Goal: Navigation & Orientation: Find specific page/section

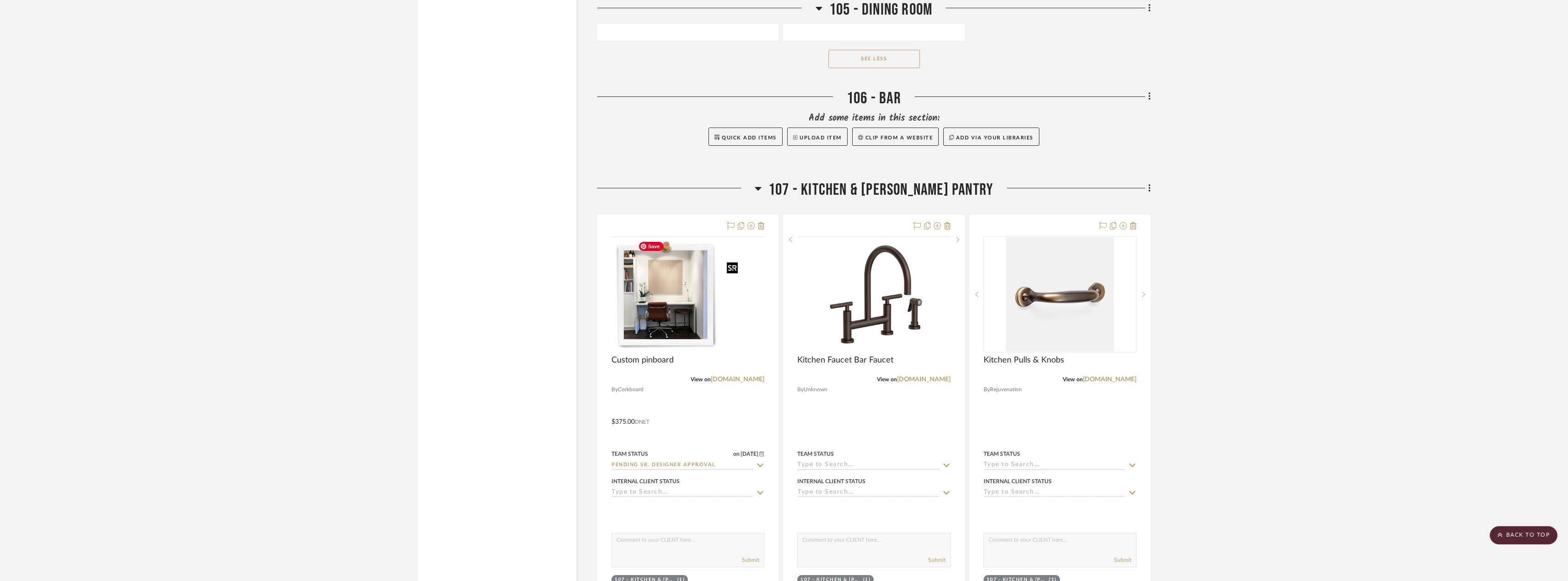
scroll to position [3293, 0]
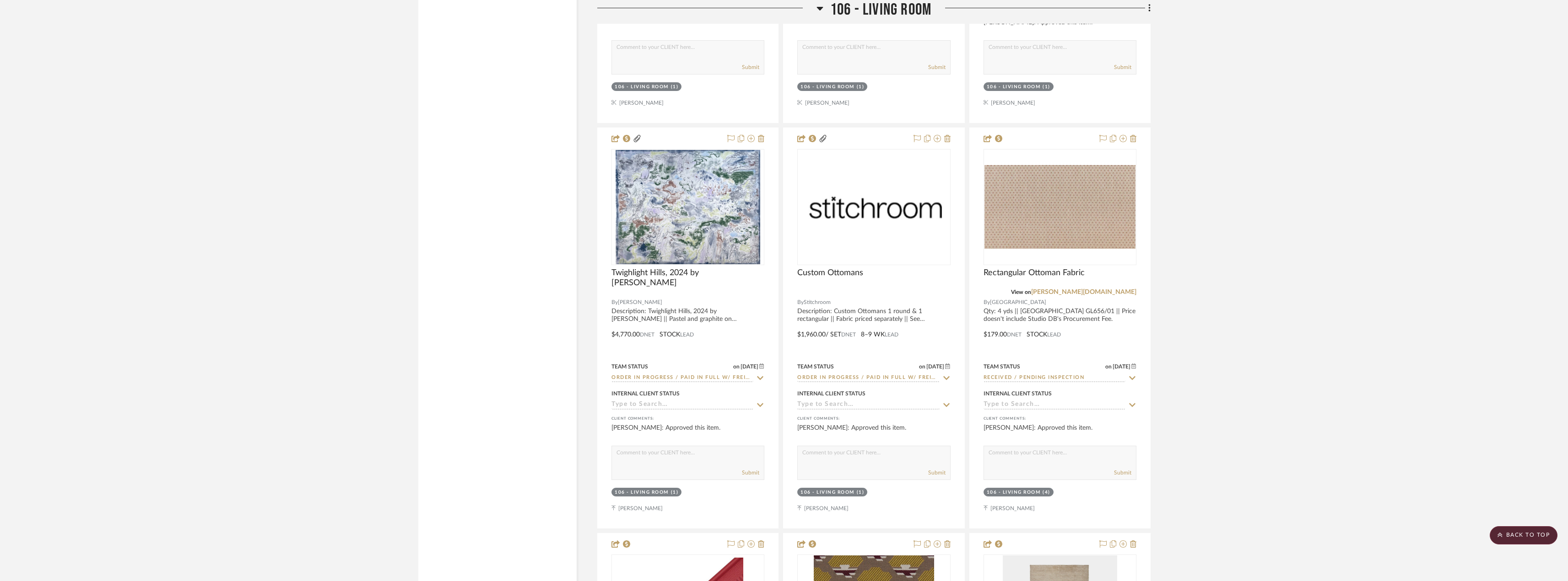
scroll to position [6861, 0]
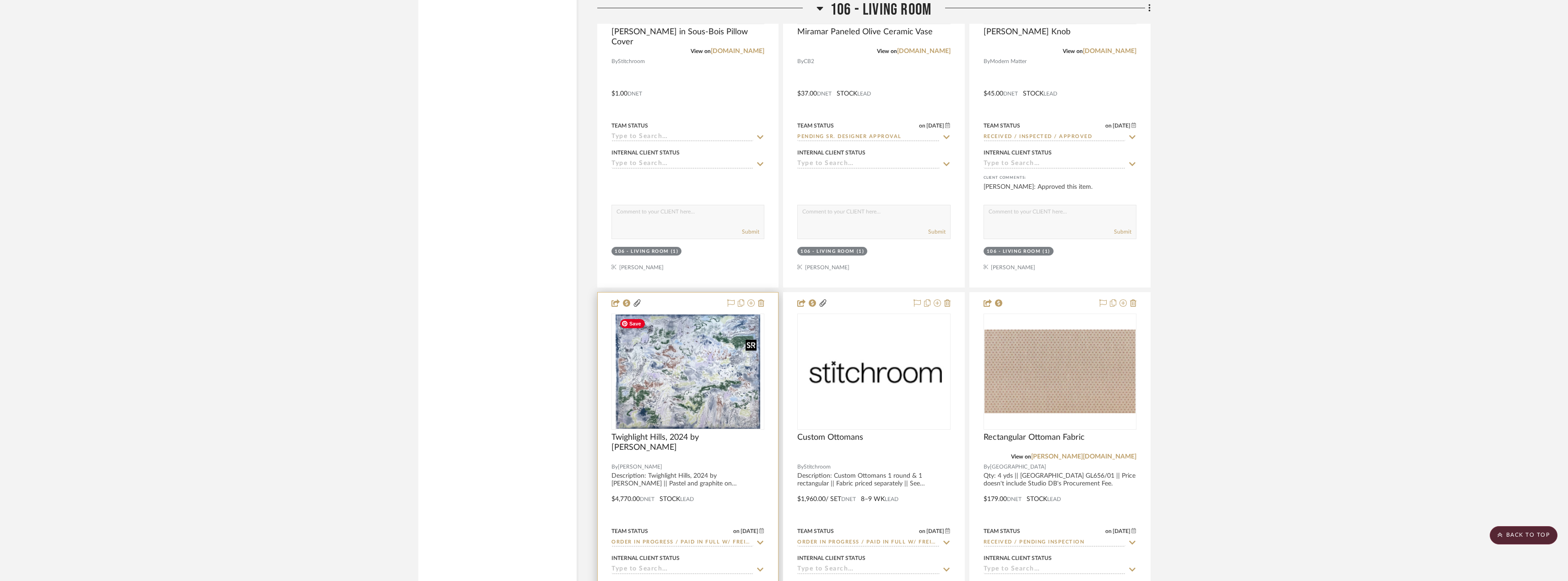
click at [688, 406] on img "0" at bounding box center [688, 372] width 144 height 114
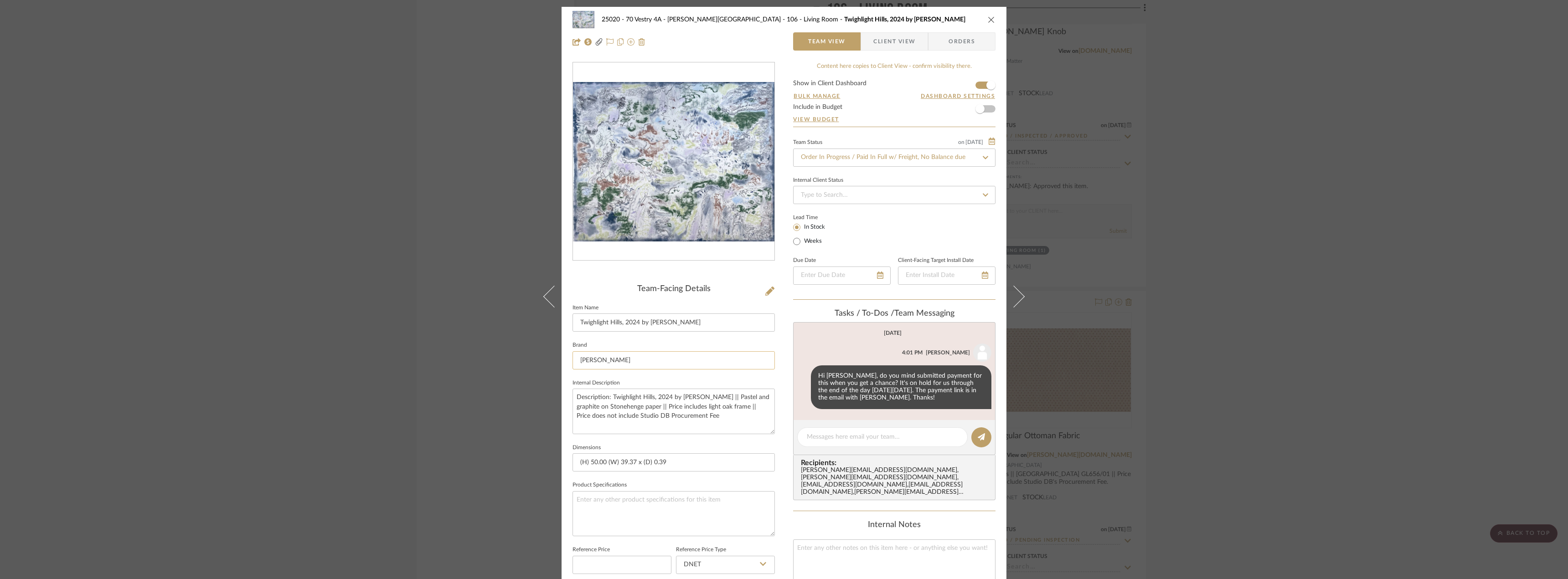
scroll to position [91, 0]
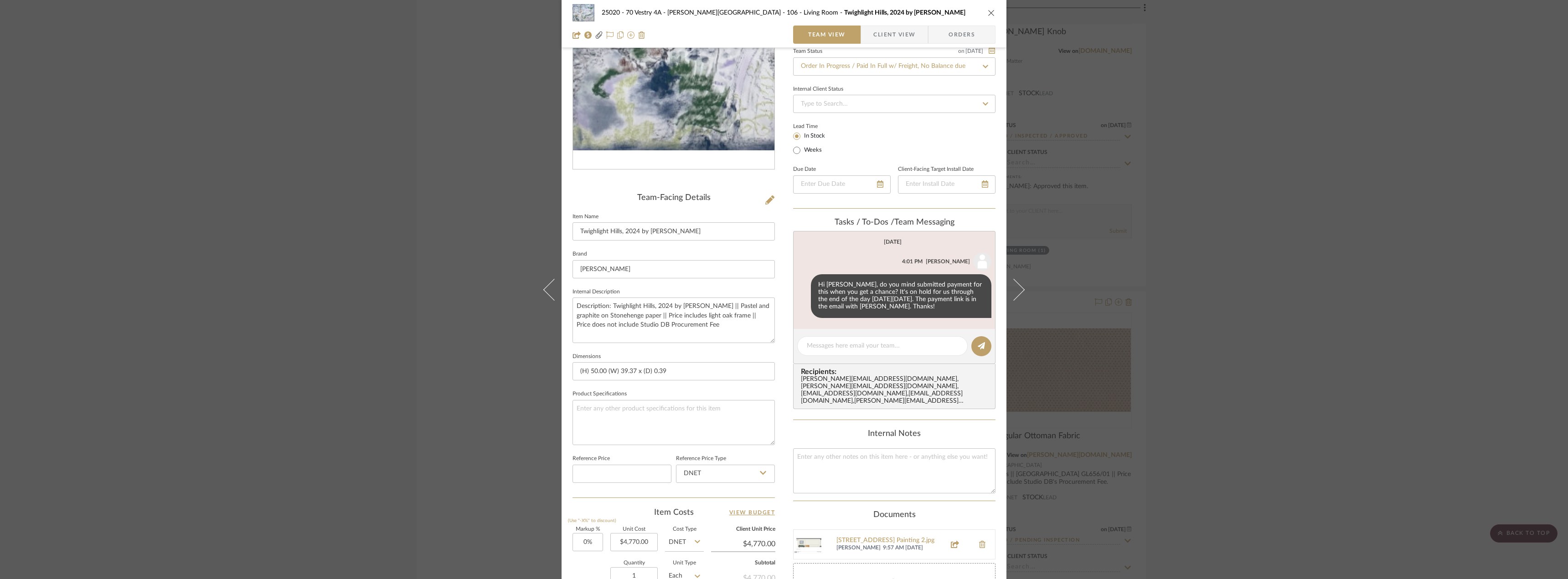
click at [1127, 200] on div "25020 - 70 Vestry 4A - [PERSON_NAME] 106 - Living Room [GEOGRAPHIC_DATA], 2024 …" at bounding box center [784, 289] width 1568 height 579
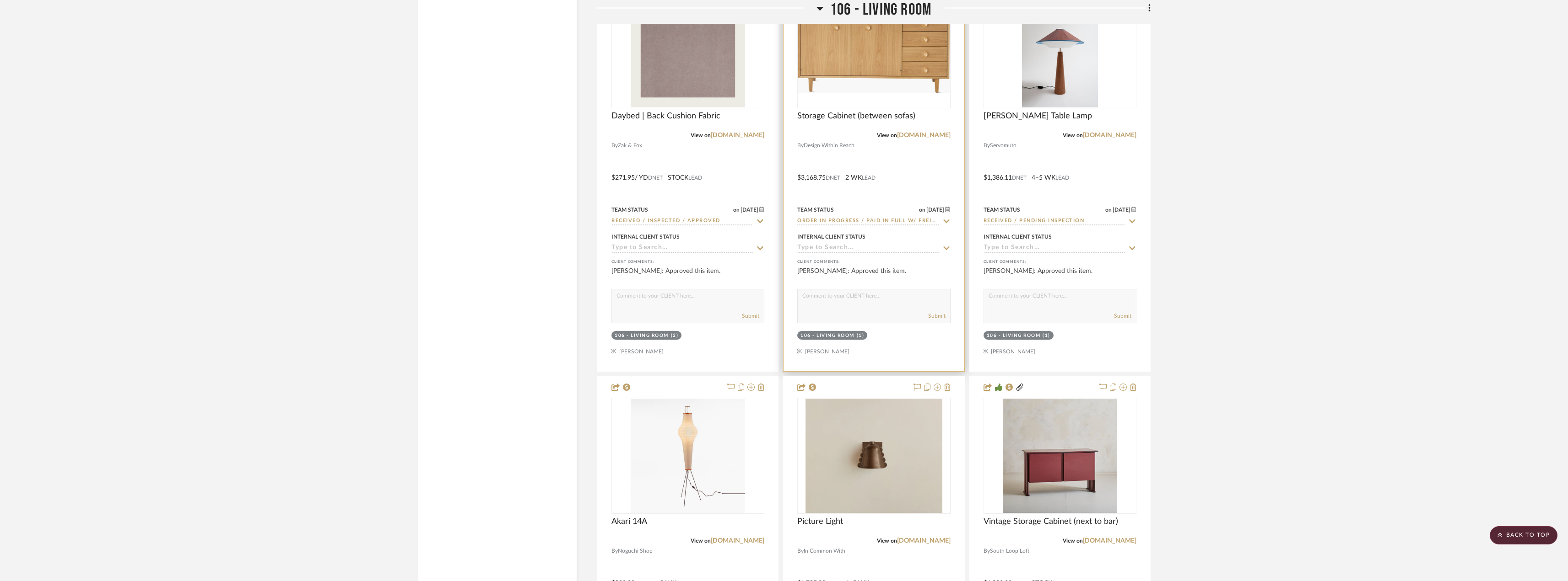
scroll to position [10017, 0]
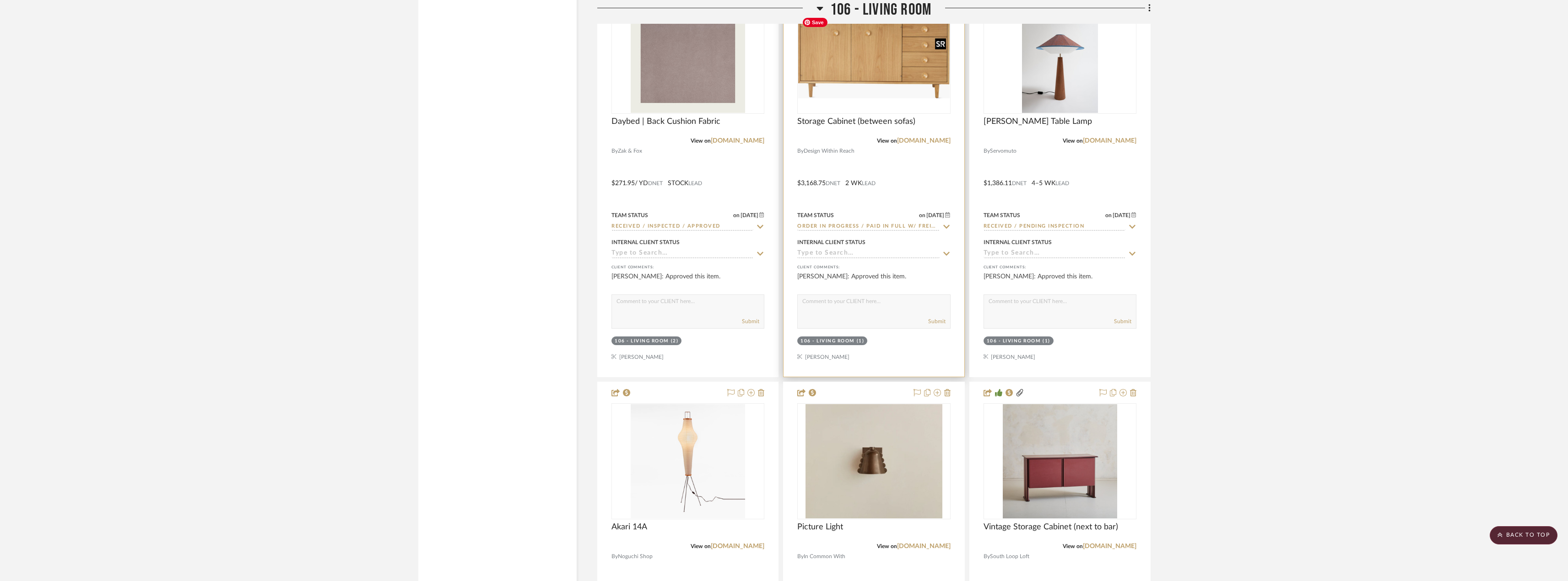
click at [0, 0] on img at bounding box center [0, 0] width 0 height 0
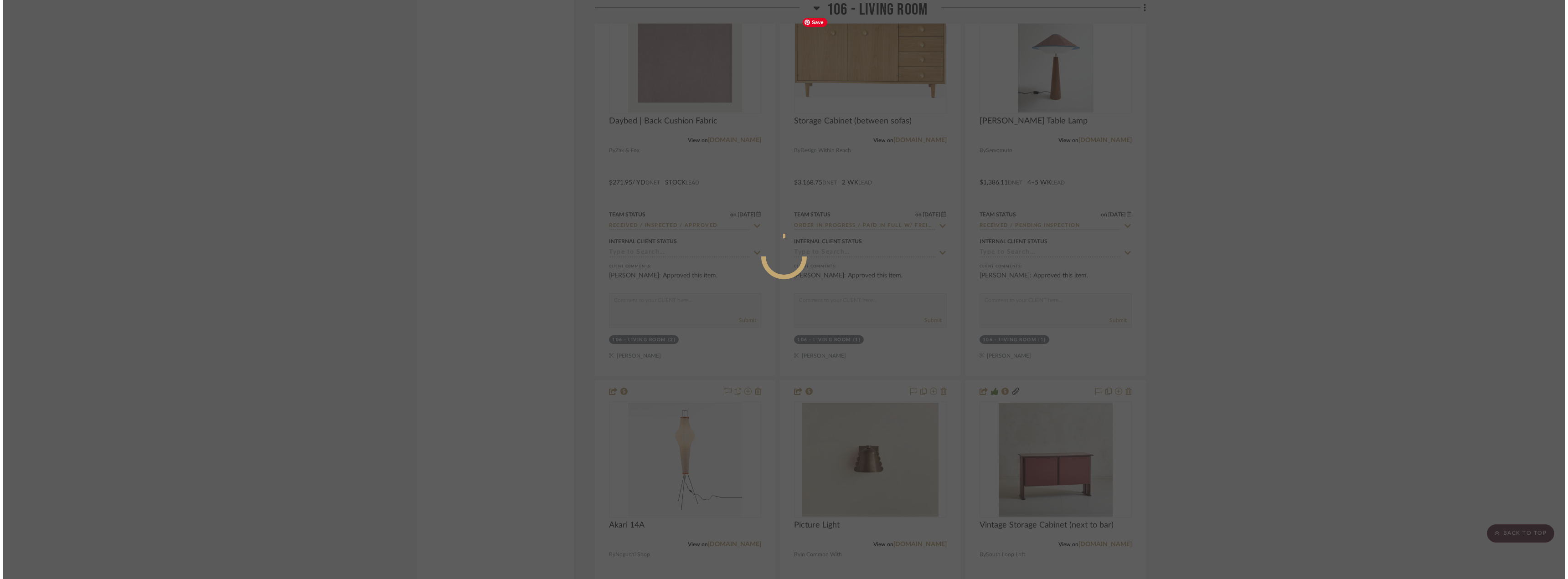
scroll to position [0, 0]
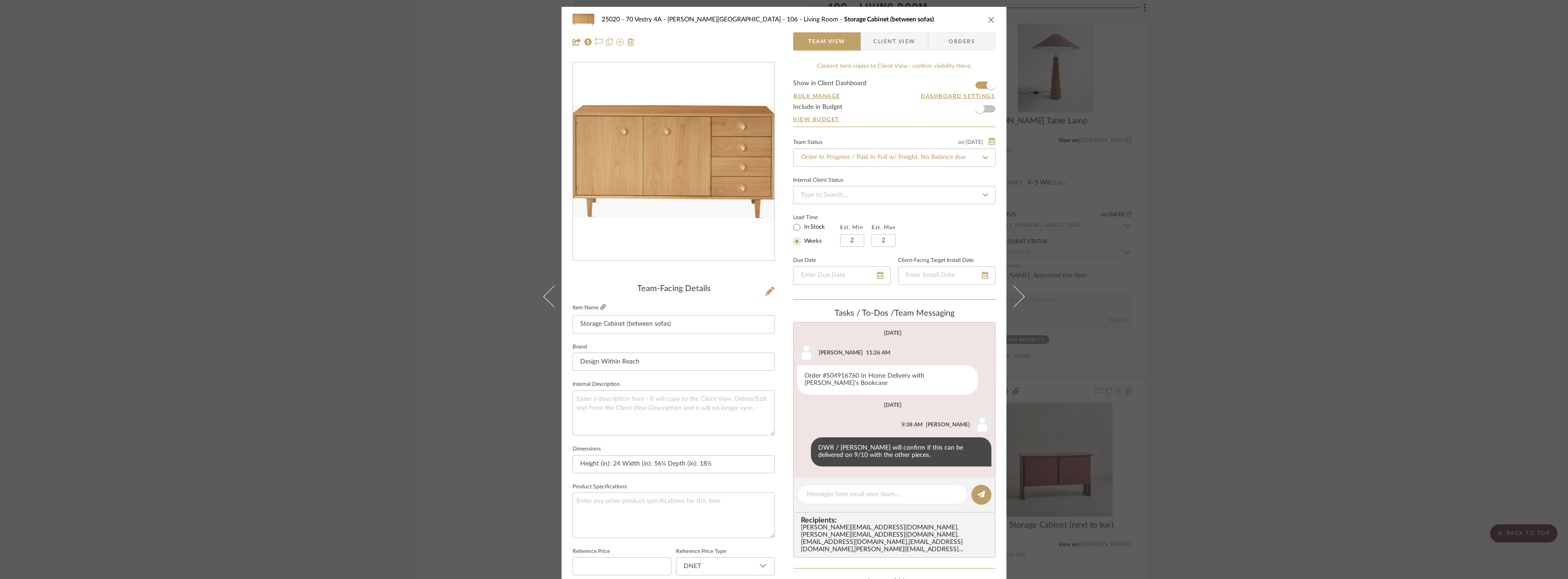
click at [600, 307] on icon at bounding box center [603, 307] width 5 height 5
click at [1193, 275] on div "25020 - 70 Vestry 4A - [PERSON_NAME] 106 - Living Room Storage Cabinet (between…" at bounding box center [784, 289] width 1568 height 579
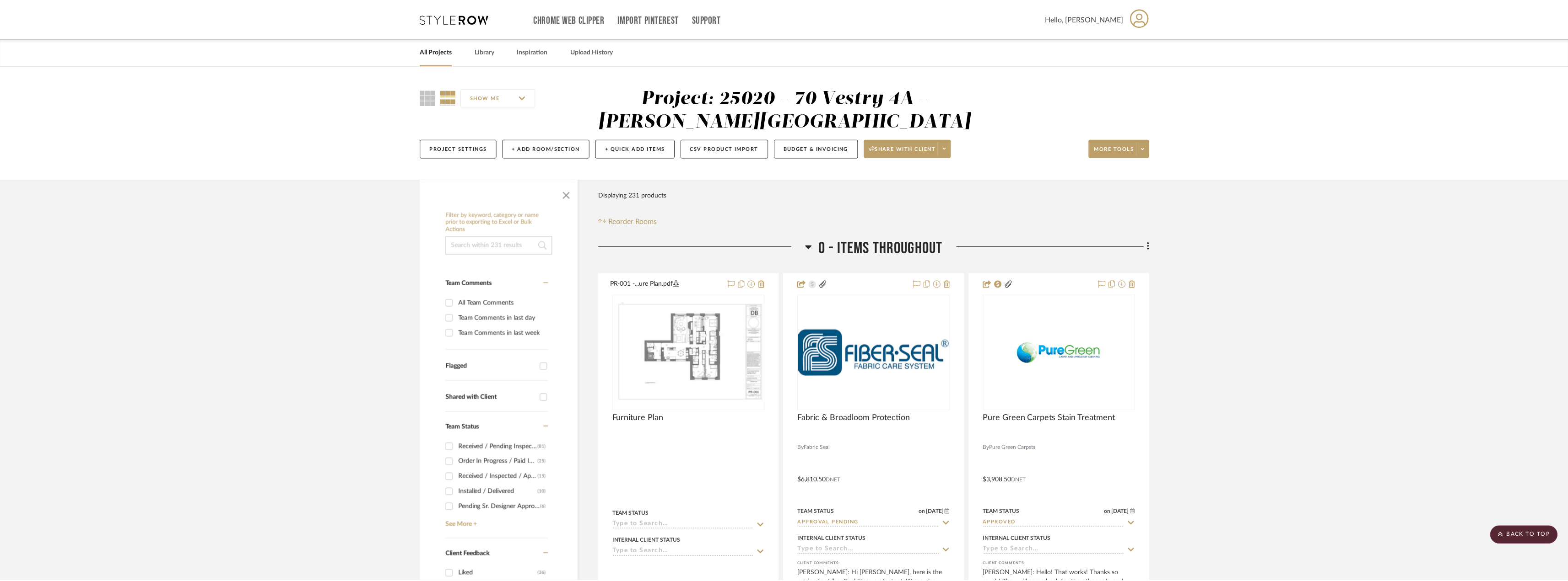
scroll to position [10017, 0]
